Goal: Transaction & Acquisition: Purchase product/service

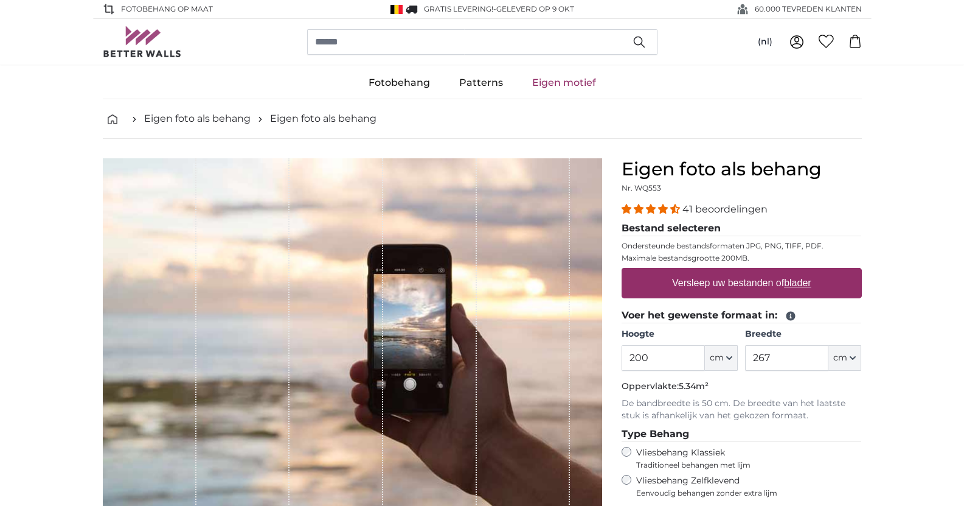
click at [649, 356] on input "200" at bounding box center [663, 358] width 83 height 26
type input "220"
drag, startPoint x: 776, startPoint y: 355, endPoint x: 748, endPoint y: 357, distance: 28.0
click at [748, 357] on input "267" at bounding box center [786, 358] width 83 height 26
type input "150"
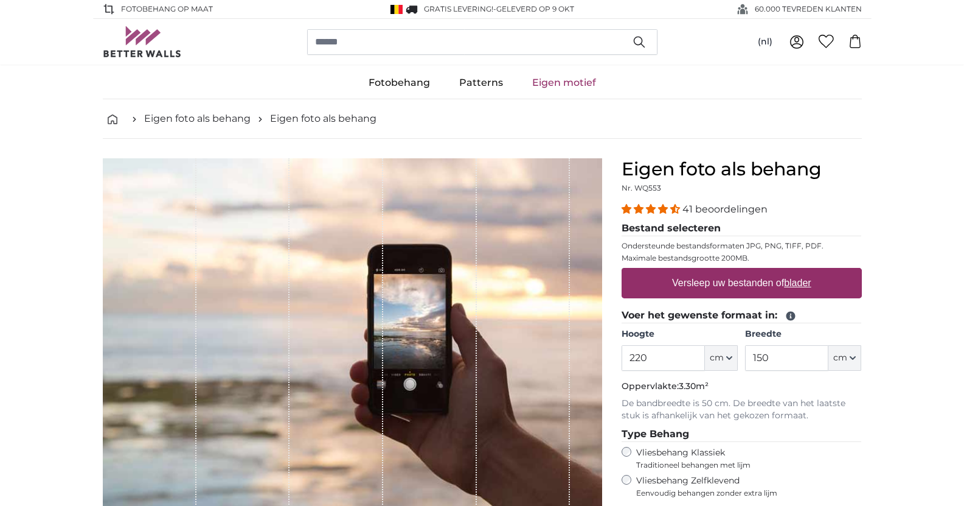
click at [719, 282] on label "Versleep uw bestanden of blader" at bounding box center [741, 283] width 149 height 24
click at [719, 271] on input "Versleep uw bestanden of blader" at bounding box center [742, 270] width 240 height 4
type input "**********"
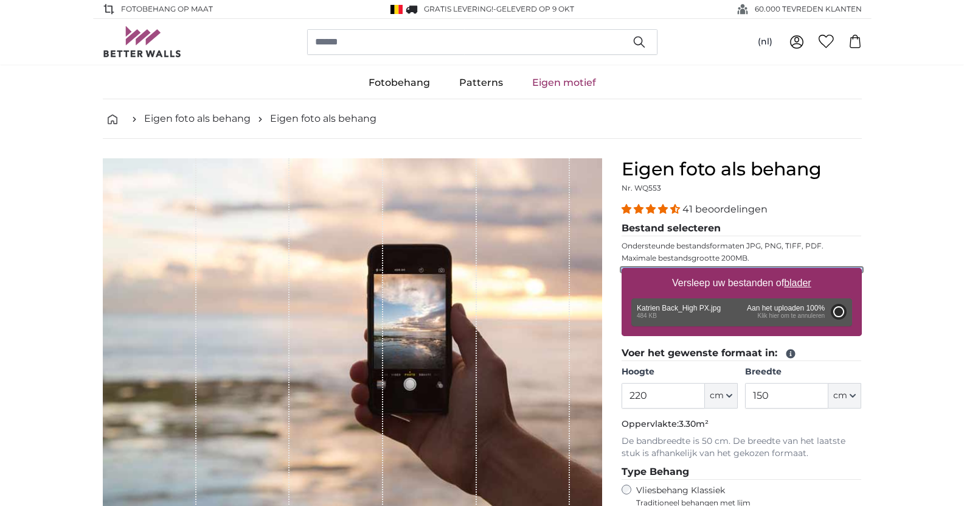
type input "172"
type input "258"
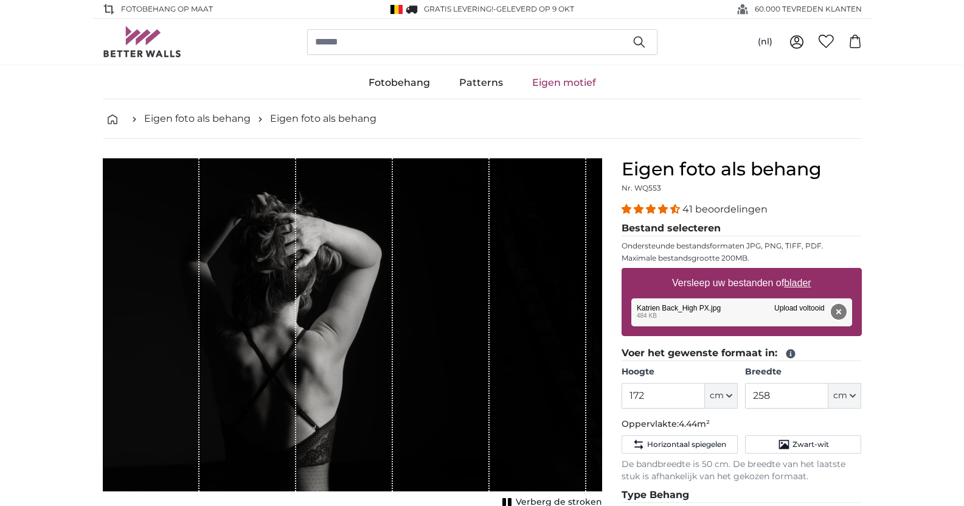
click at [835, 311] on button "Verwijderen" at bounding box center [839, 312] width 16 height 16
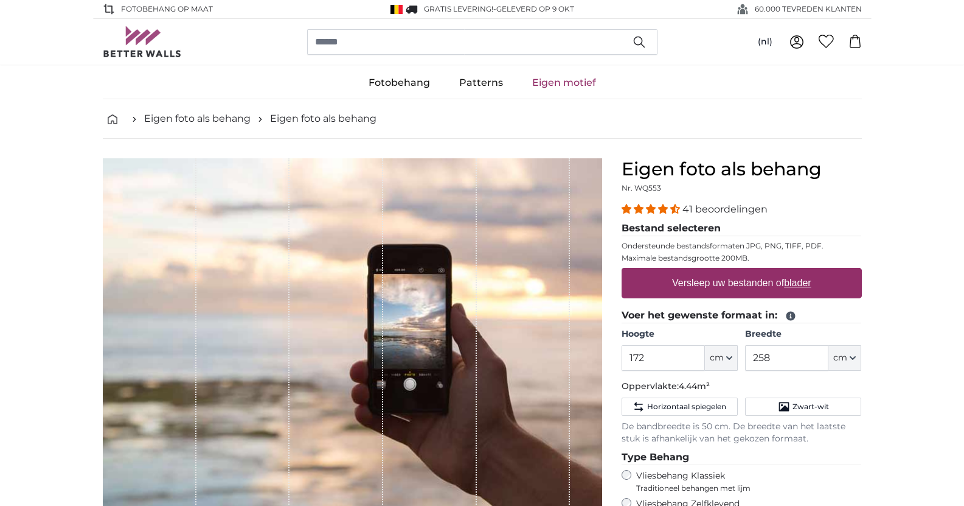
click at [796, 279] on u "blader" at bounding box center [797, 282] width 27 height 10
click at [796, 271] on input "Versleep uw bestanden of blader" at bounding box center [742, 270] width 240 height 4
type input "**********"
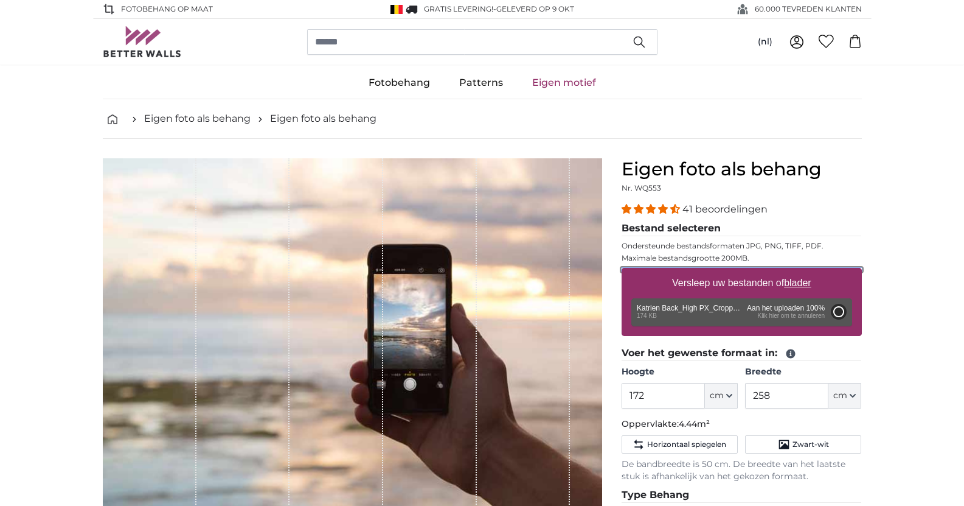
type input "154.8"
type input "113"
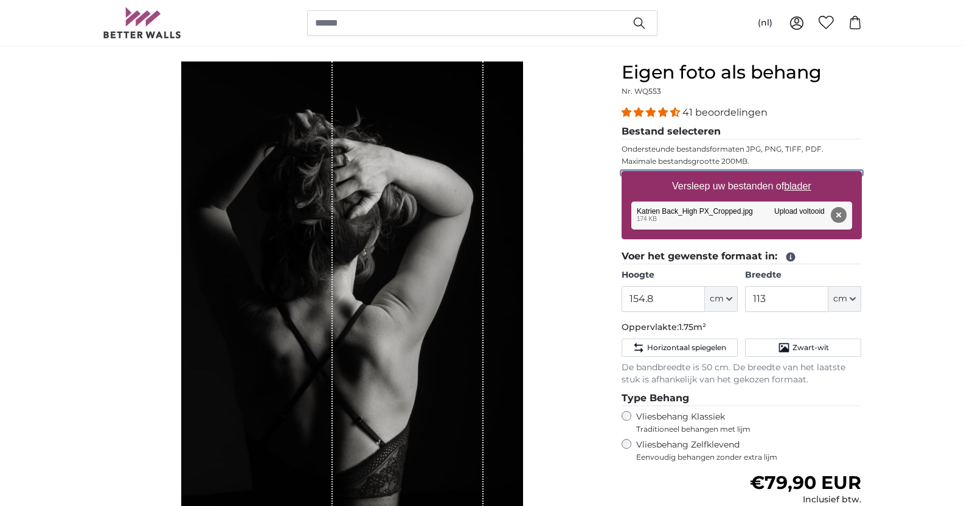
scroll to position [122, 0]
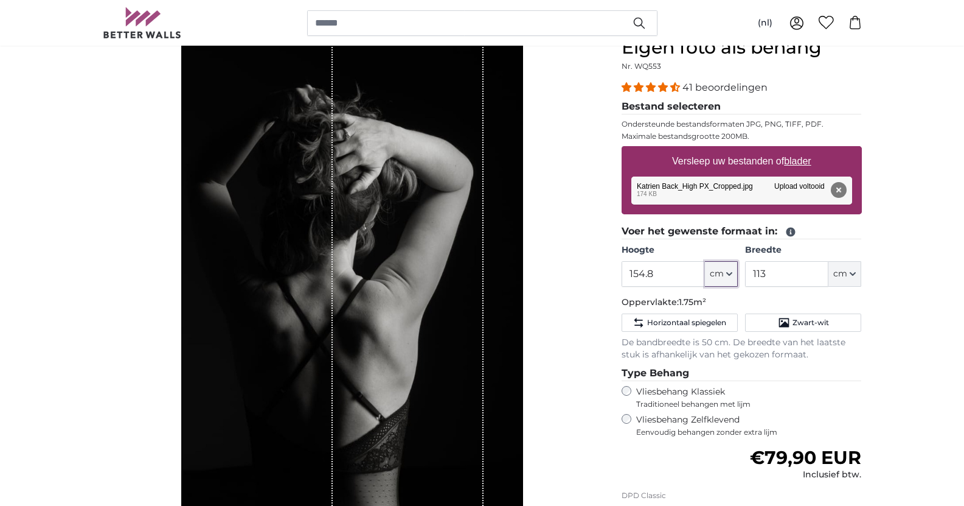
click at [728, 273] on icon "button" at bounding box center [730, 274] width 6 height 6
click at [728, 273] on icon "button" at bounding box center [729, 274] width 5 height 2
drag, startPoint x: 667, startPoint y: 274, endPoint x: 616, endPoint y: 275, distance: 51.1
click at [616, 275] on div "Eigen foto als behang Nr. WQ553 41 beoordelingen Bestand selecteren Ondersteund…" at bounding box center [742, 341] width 260 height 609
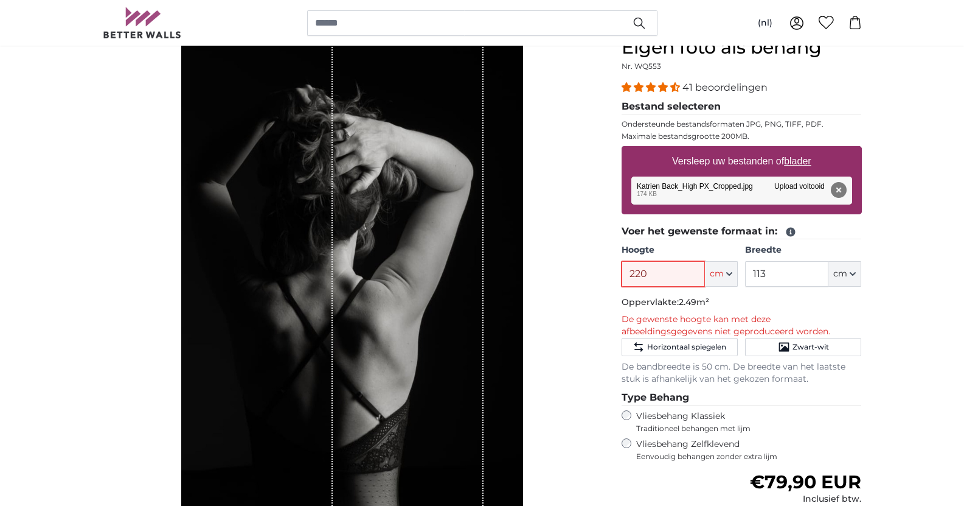
type input "220"
click at [778, 273] on input "113" at bounding box center [786, 274] width 83 height 26
type input "1"
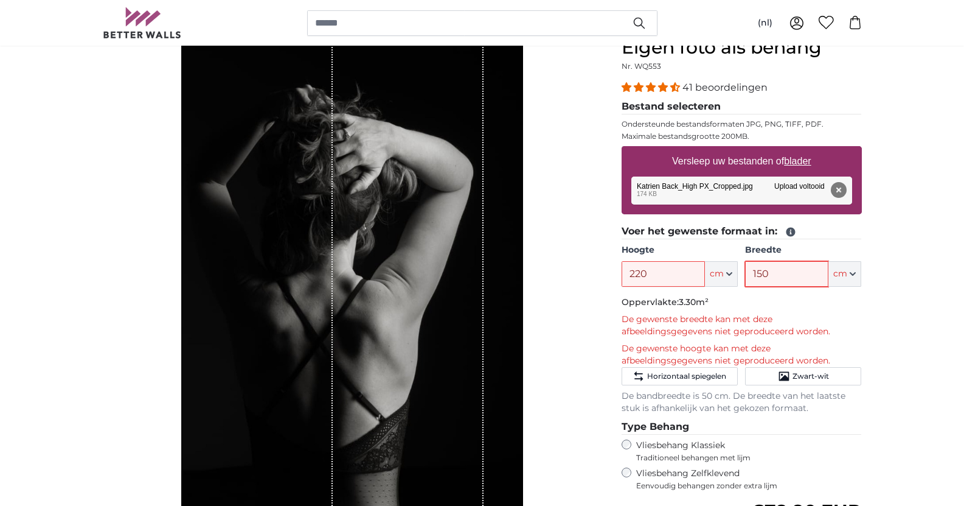
type input "150"
click at [820, 374] on span "Zwart-wit" at bounding box center [811, 376] width 37 height 10
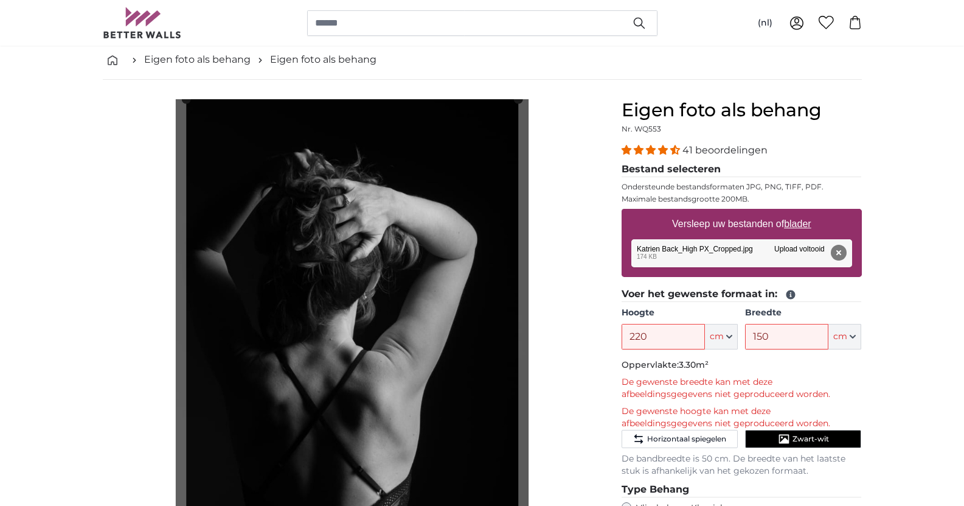
scroll to position [61, 0]
